Goal: Navigation & Orientation: Find specific page/section

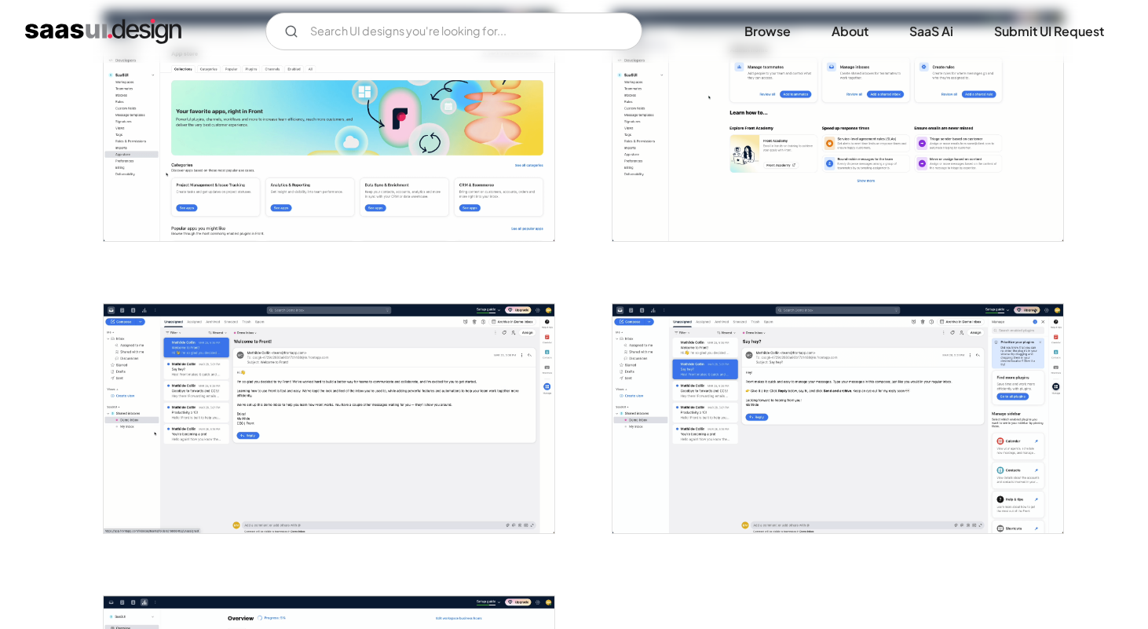
scroll to position [3285, 0]
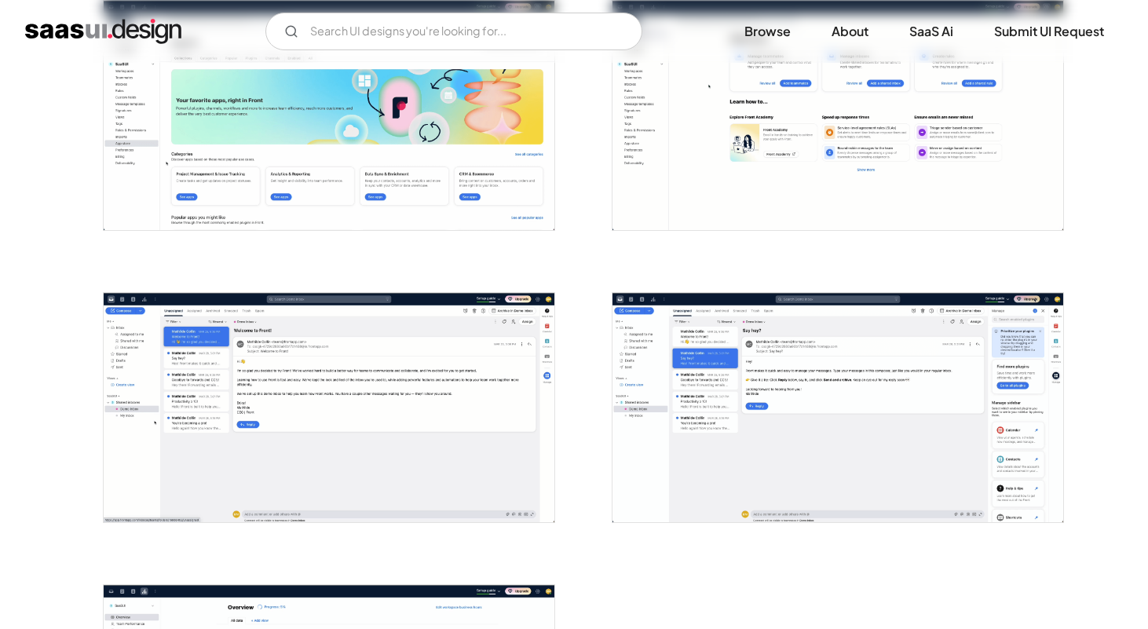
click at [1007, 377] on img "open lightbox" at bounding box center [837, 407] width 451 height 229
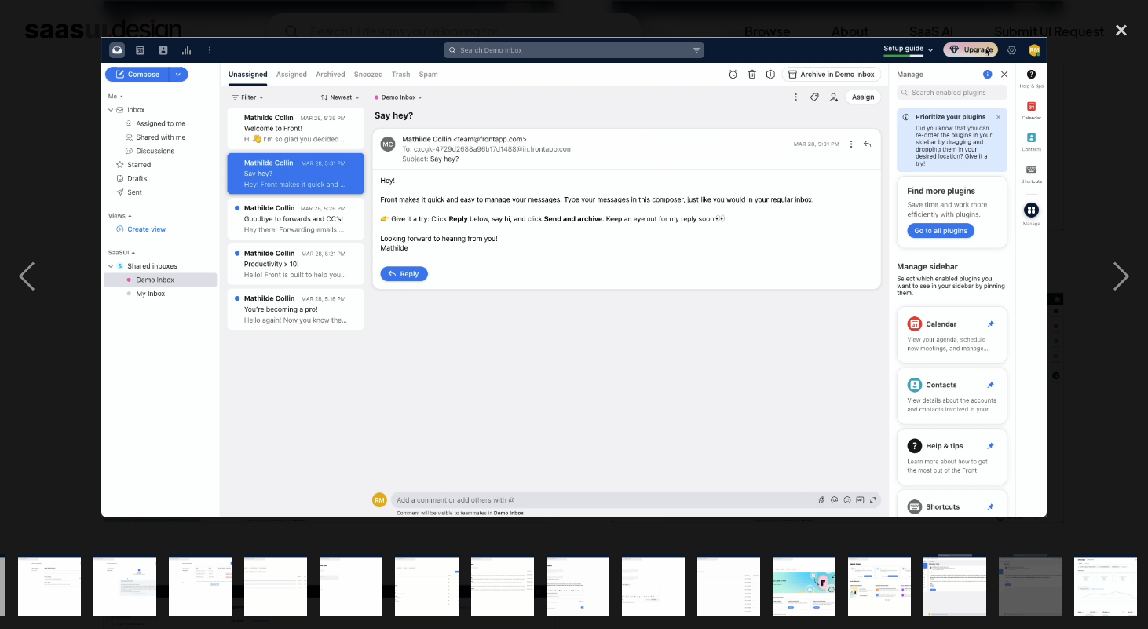
scroll to position [0, 751]
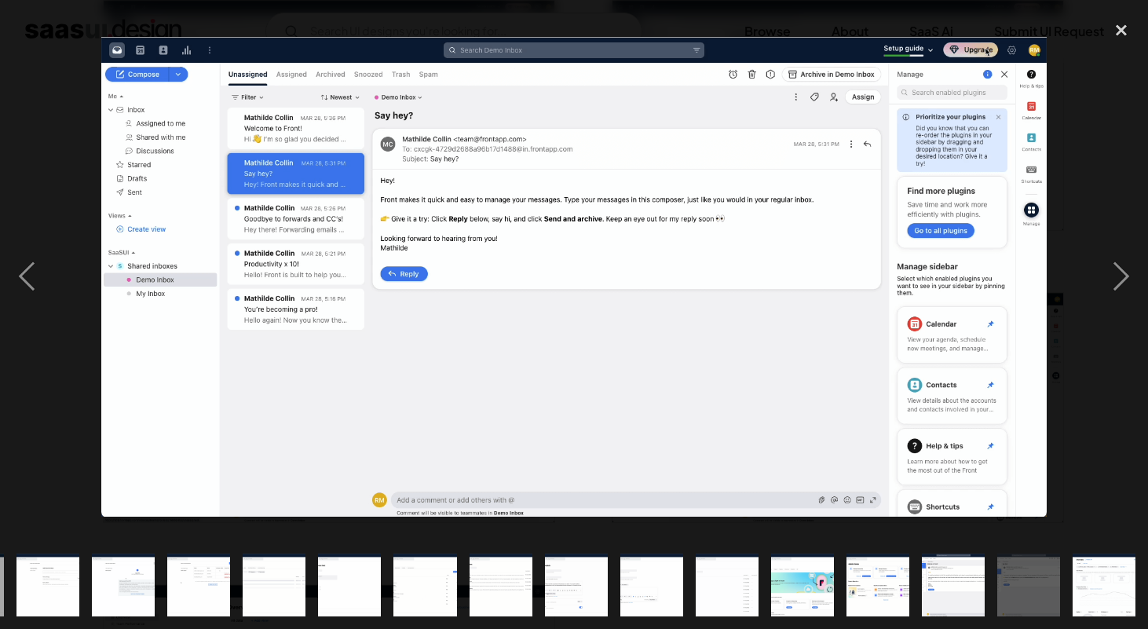
click at [810, 597] on img "show item 21 of 25" at bounding box center [802, 584] width 124 height 63
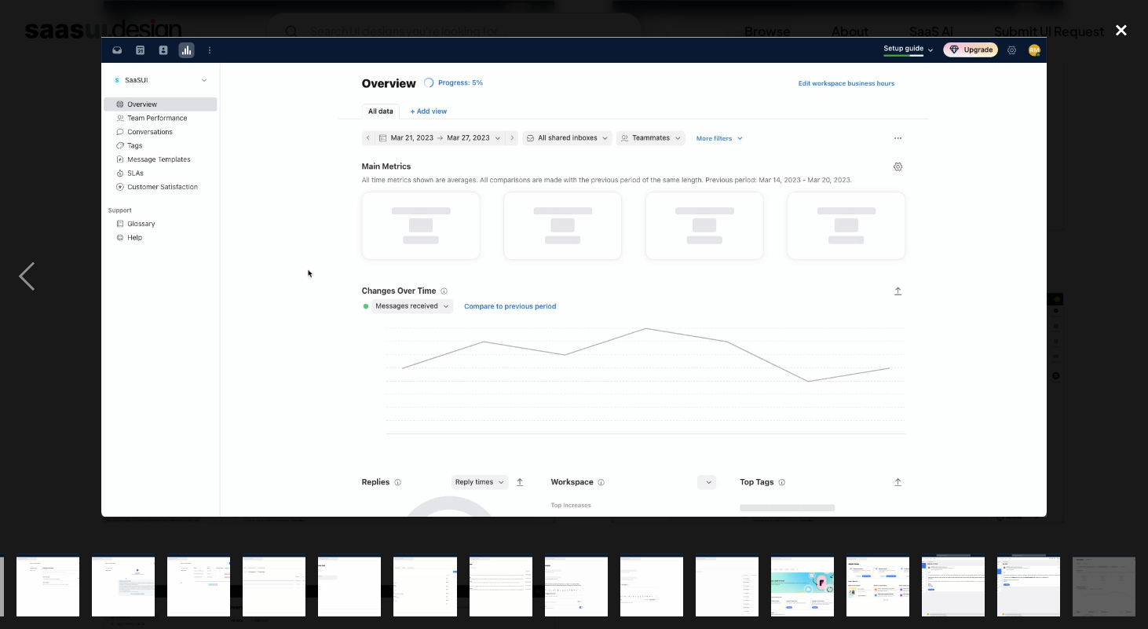
click at [1123, 25] on div "close lightbox" at bounding box center [1120, 30] width 53 height 35
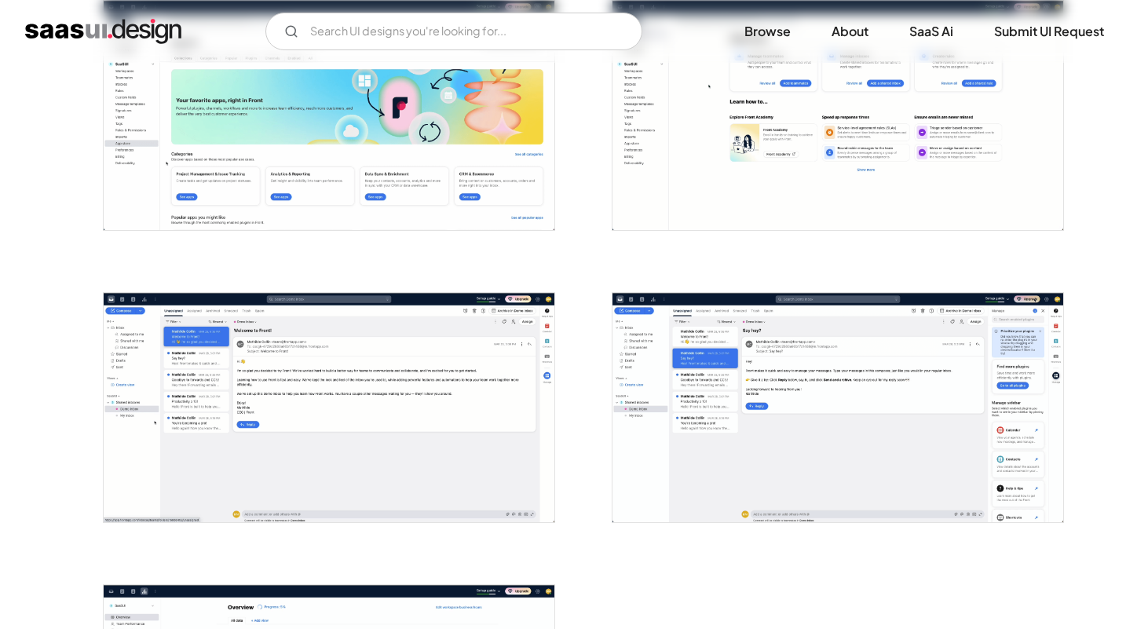
scroll to position [0, 0]
click at [761, 38] on link "Browse" at bounding box center [767, 31] width 84 height 35
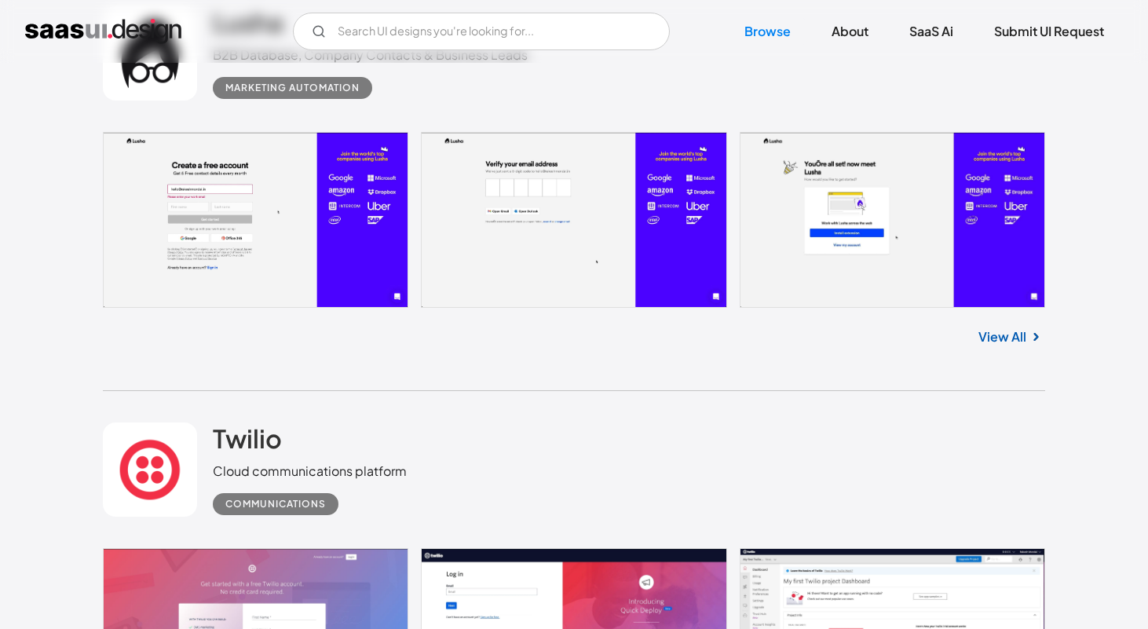
scroll to position [3386, 0]
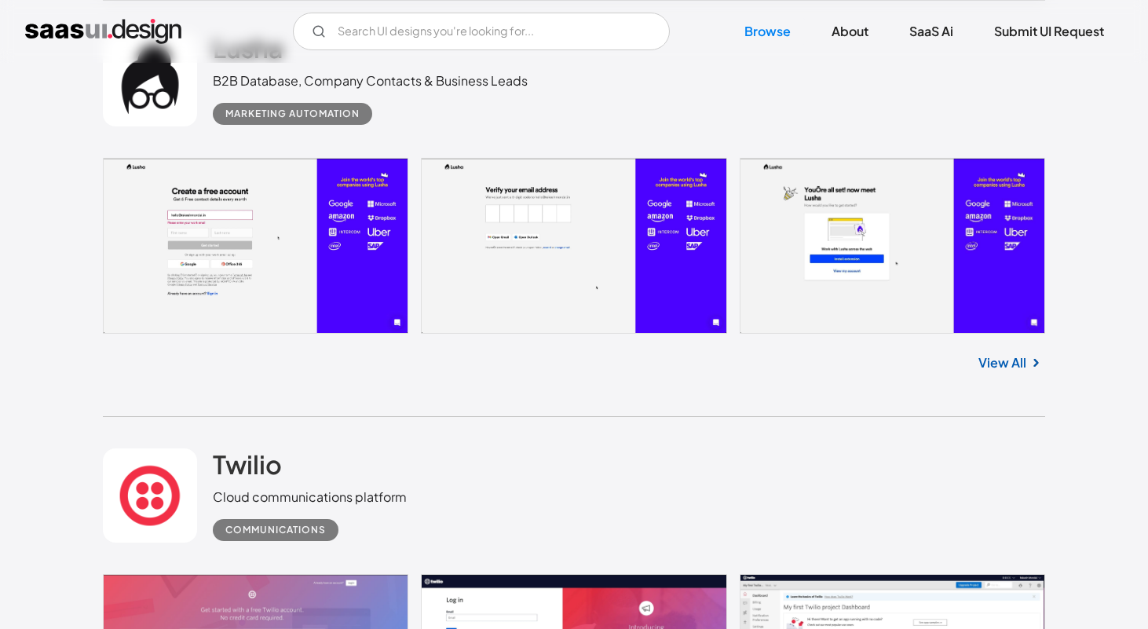
click at [476, 233] on link at bounding box center [574, 245] width 942 height 175
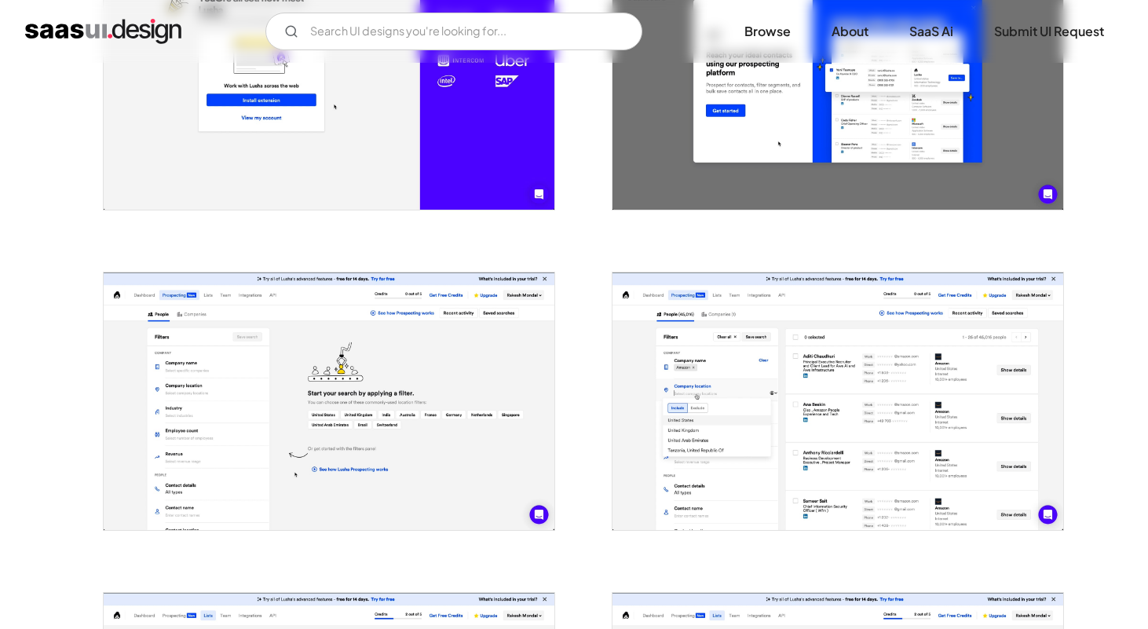
scroll to position [866, 0]
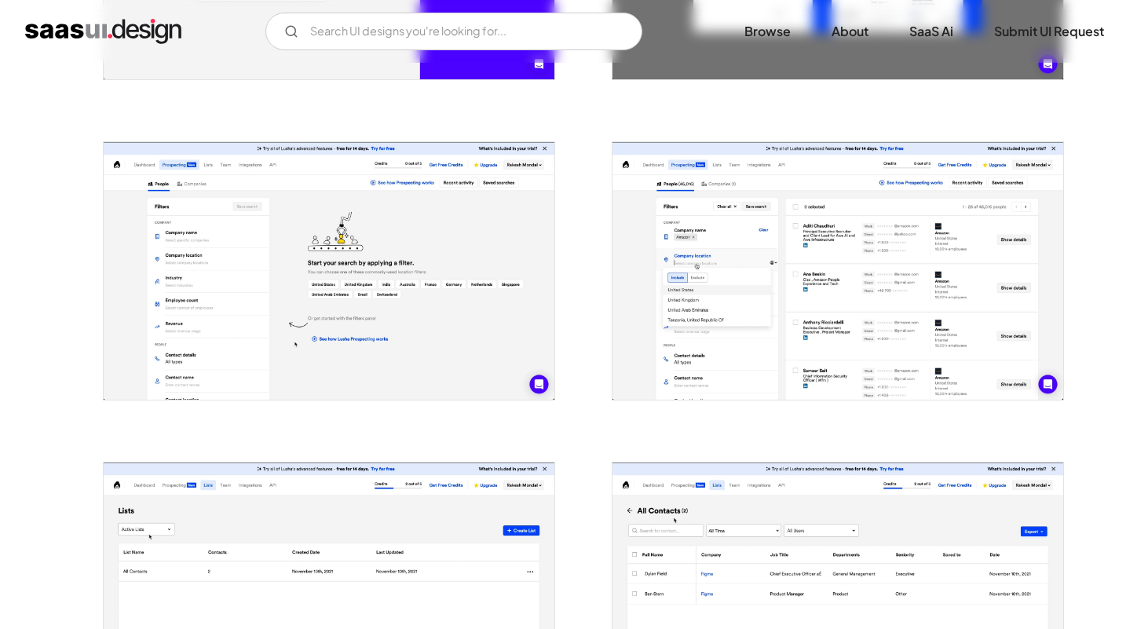
click at [874, 198] on img "open lightbox" at bounding box center [837, 270] width 451 height 257
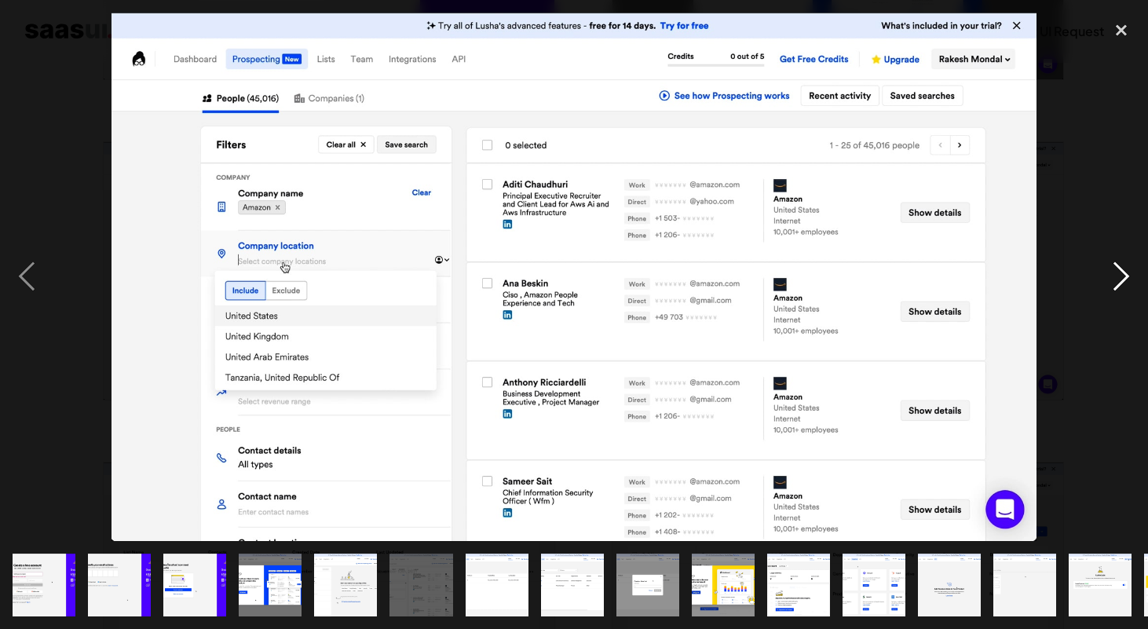
click at [1116, 113] on div "next image" at bounding box center [1120, 277] width 53 height 528
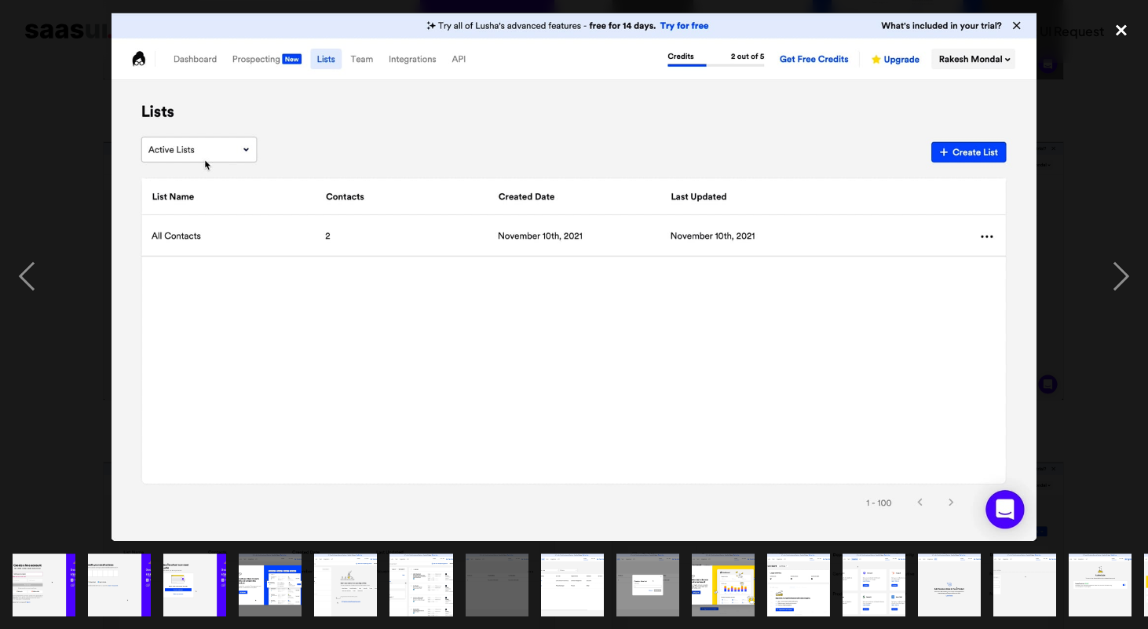
click at [1122, 24] on div "close lightbox" at bounding box center [1120, 30] width 53 height 35
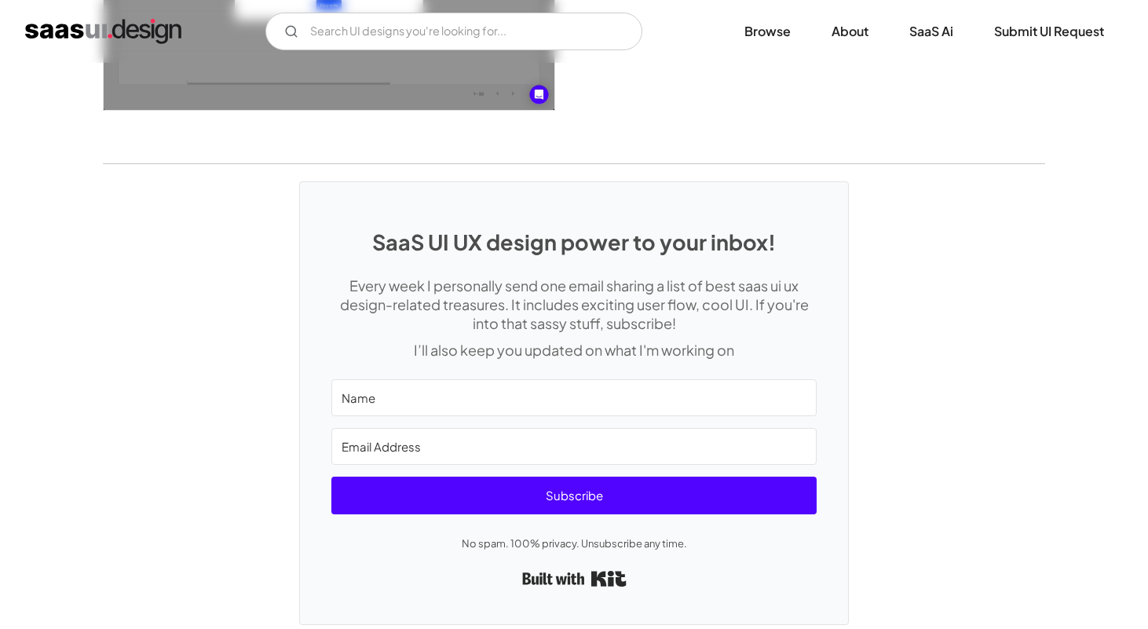
scroll to position [3735, 0]
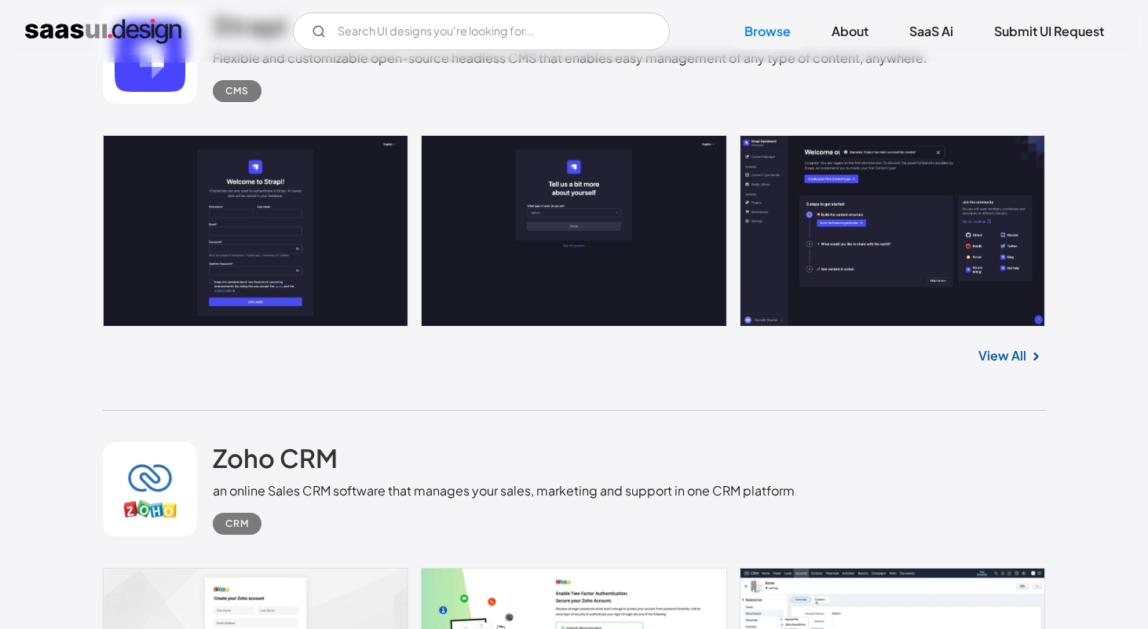
scroll to position [4235, 0]
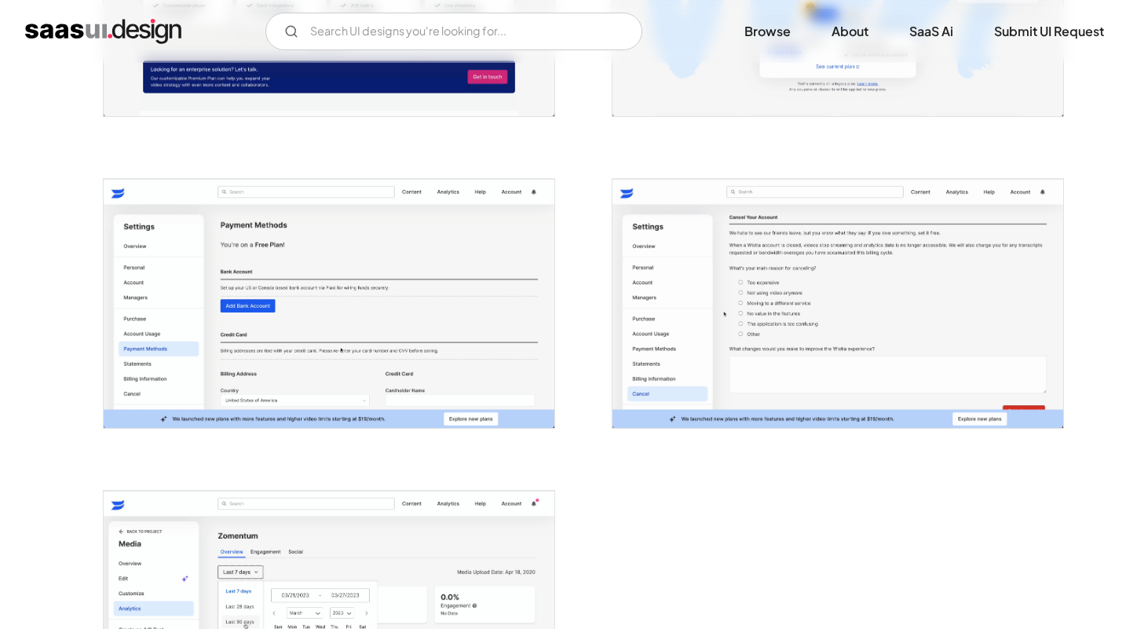
scroll to position [3386, 0]
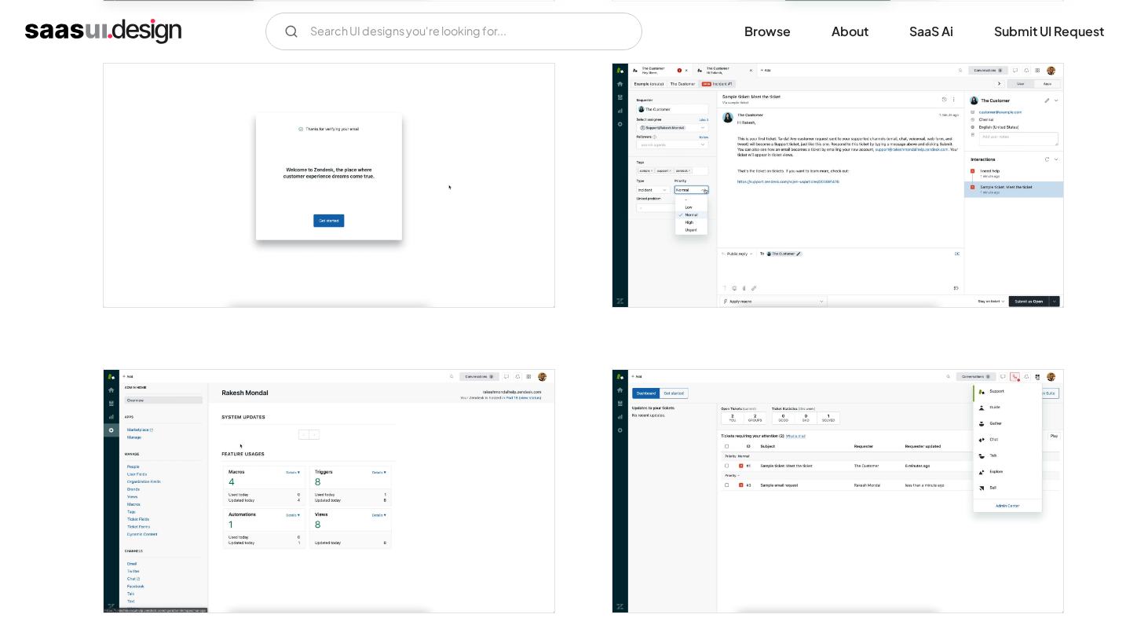
scroll to position [1633, 0]
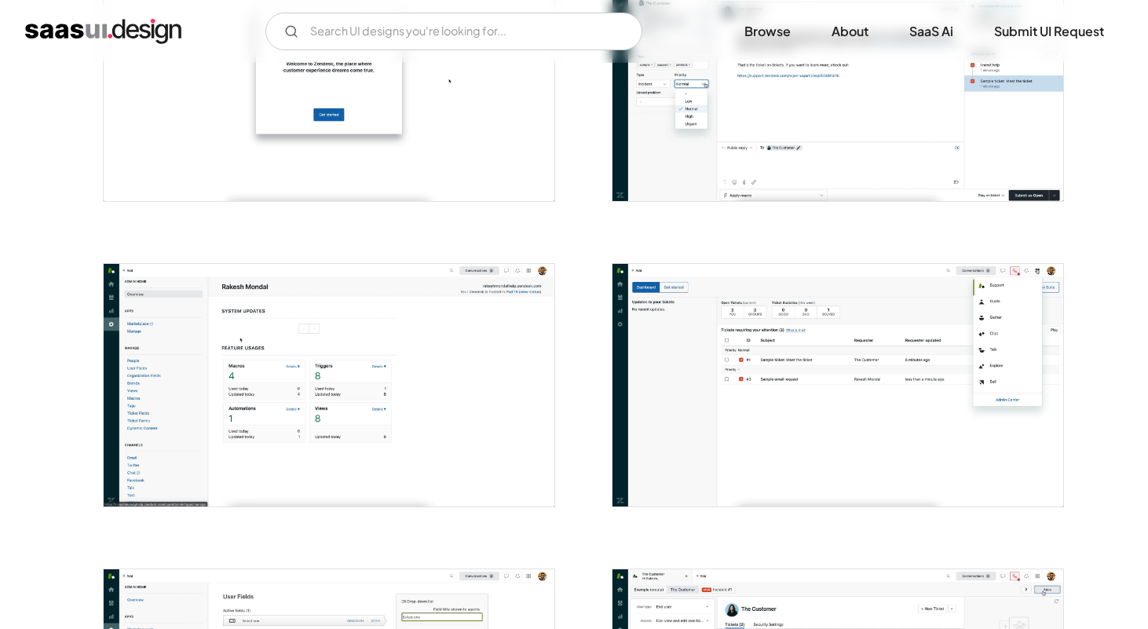
click at [845, 367] on img "open lightbox" at bounding box center [837, 385] width 451 height 243
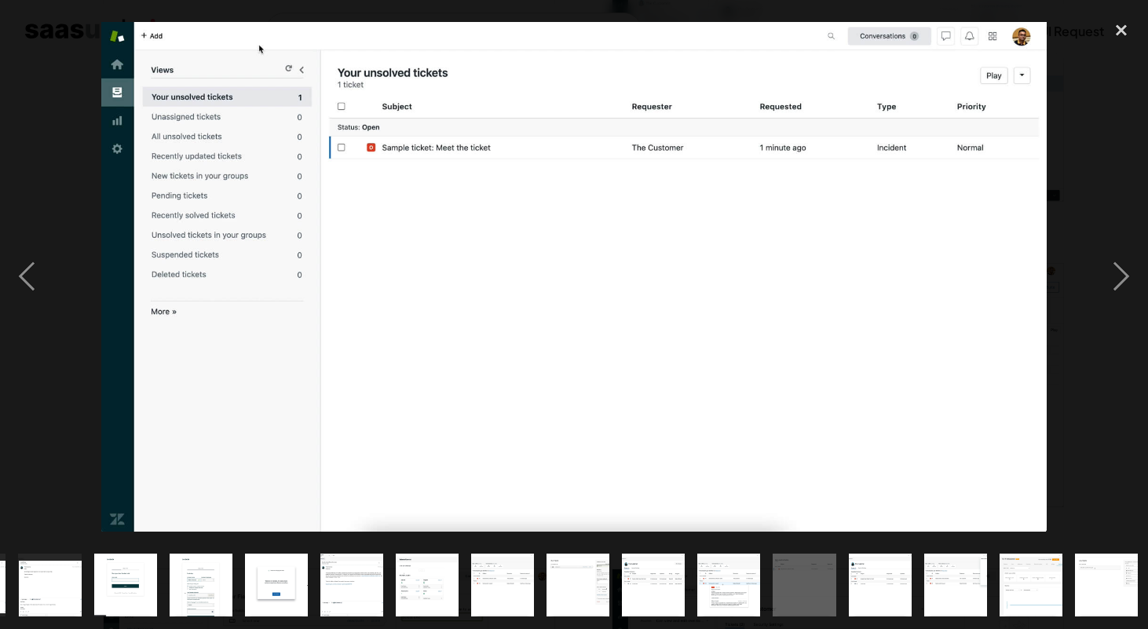
scroll to position [0, 374]
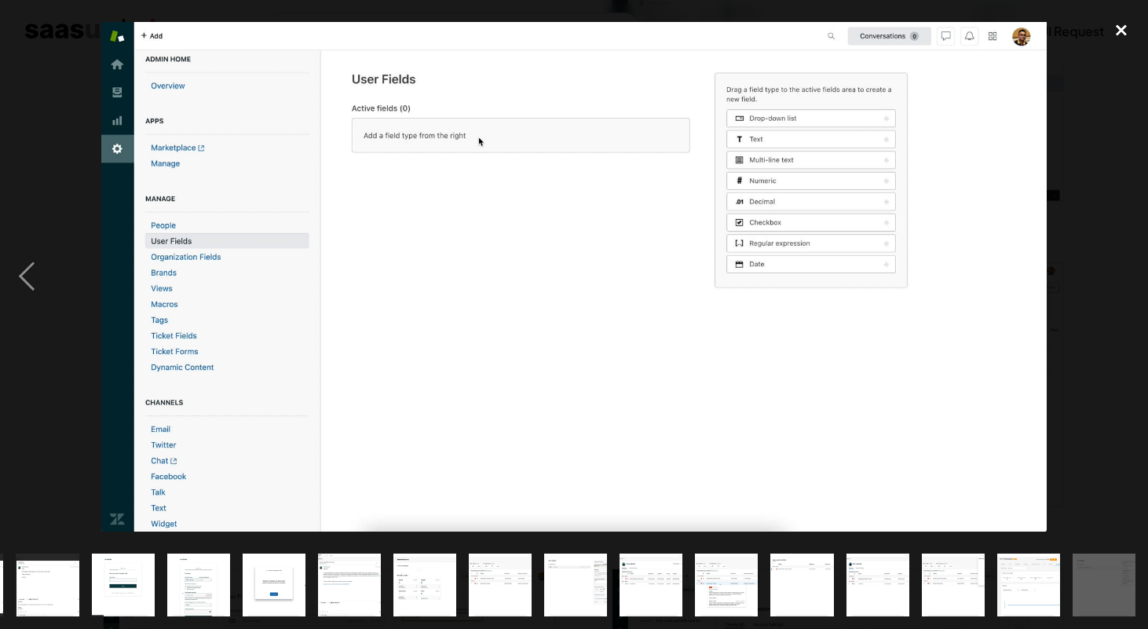
click at [1132, 22] on div "close lightbox" at bounding box center [1120, 30] width 53 height 35
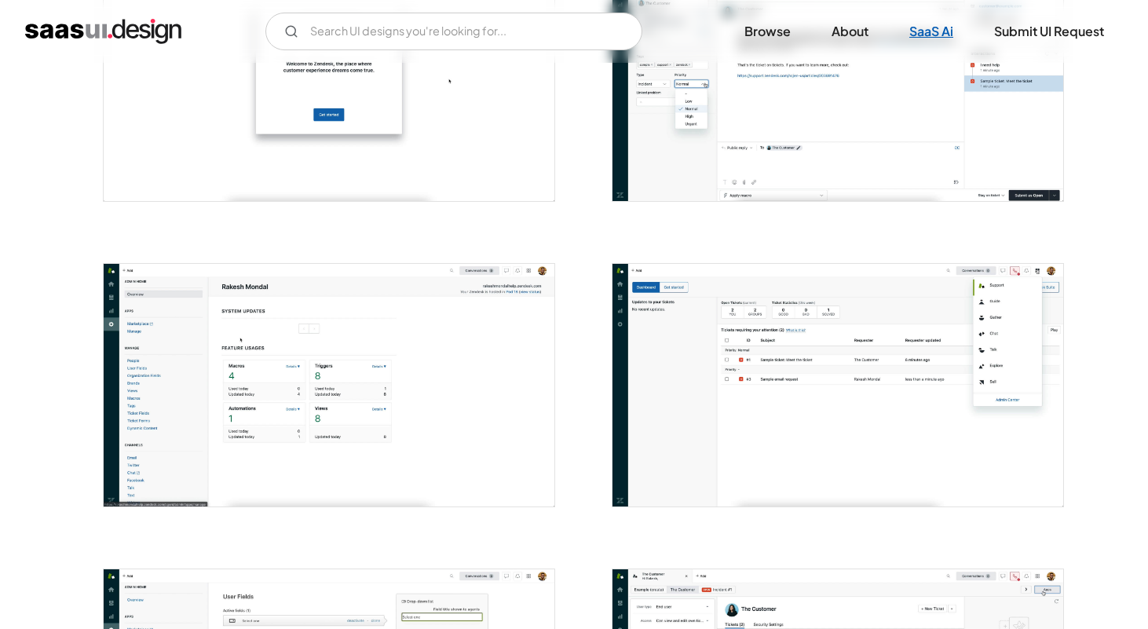
scroll to position [0, 0]
click at [939, 41] on link "SaaS Ai" at bounding box center [931, 31] width 82 height 35
